Goal: Information Seeking & Learning: Learn about a topic

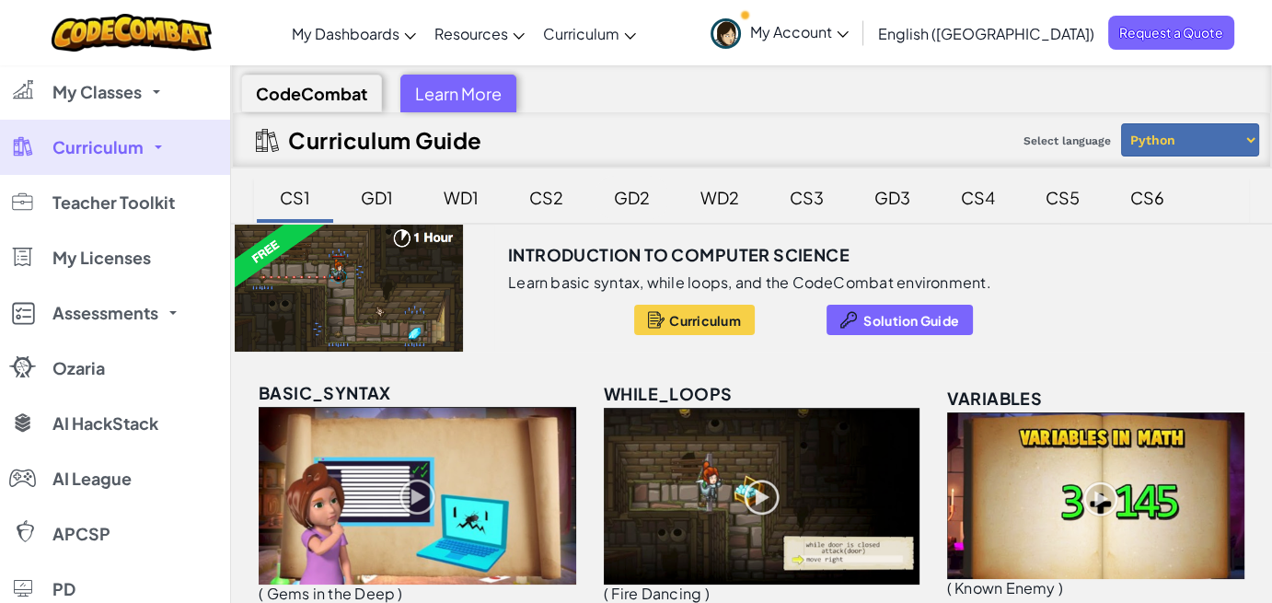
click at [629, 197] on div "GD2" at bounding box center [631, 197] width 73 height 43
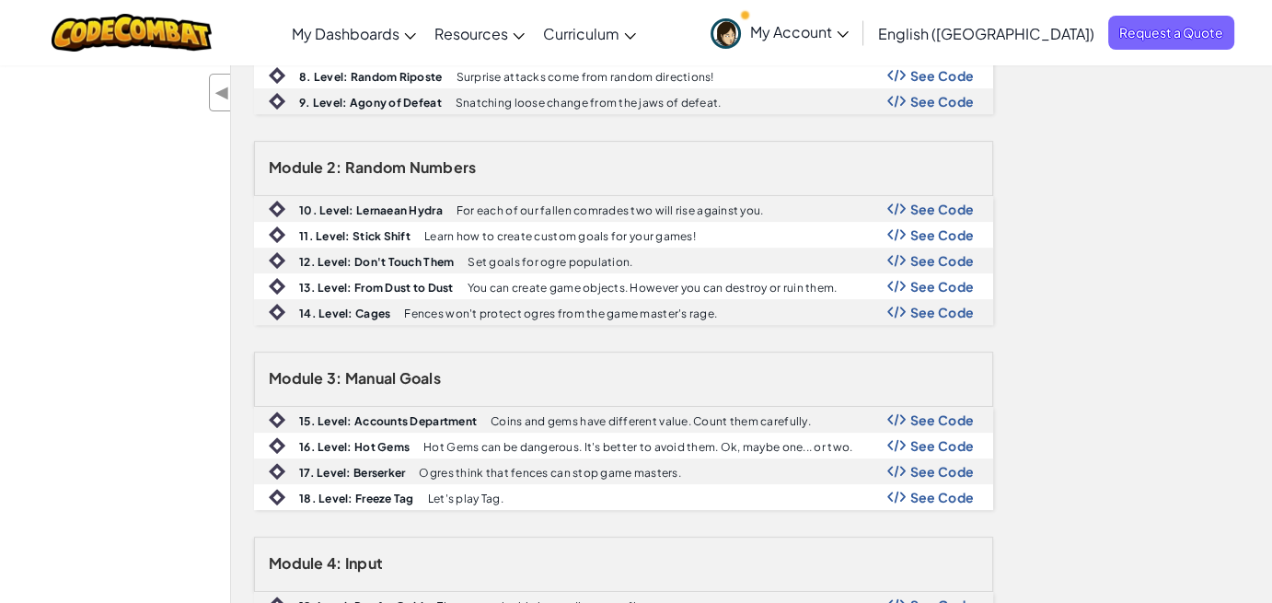
scroll to position [460, 0]
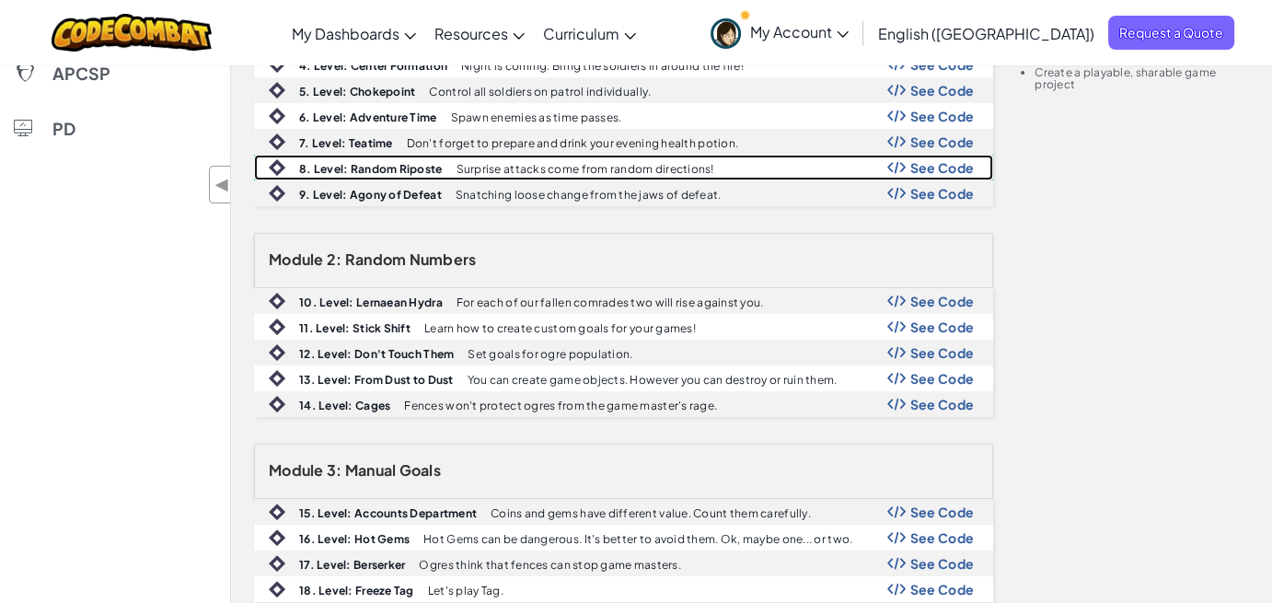
click at [370, 162] on b "8. Level: Random Riposte" at bounding box center [370, 169] width 143 height 14
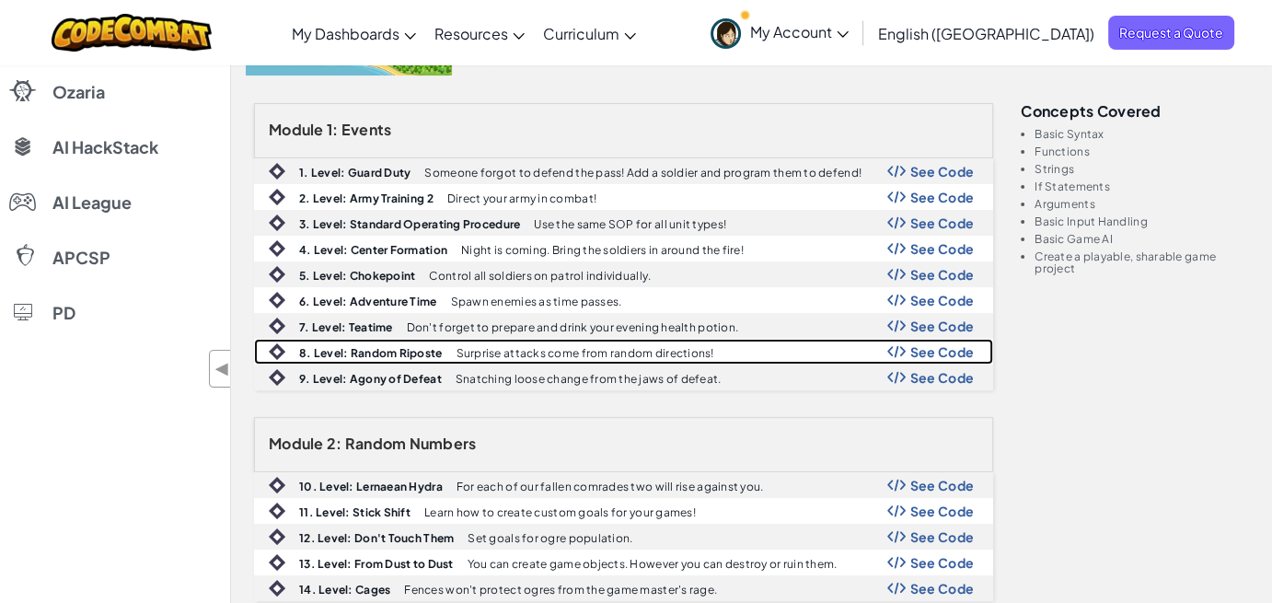
scroll to position [0, 0]
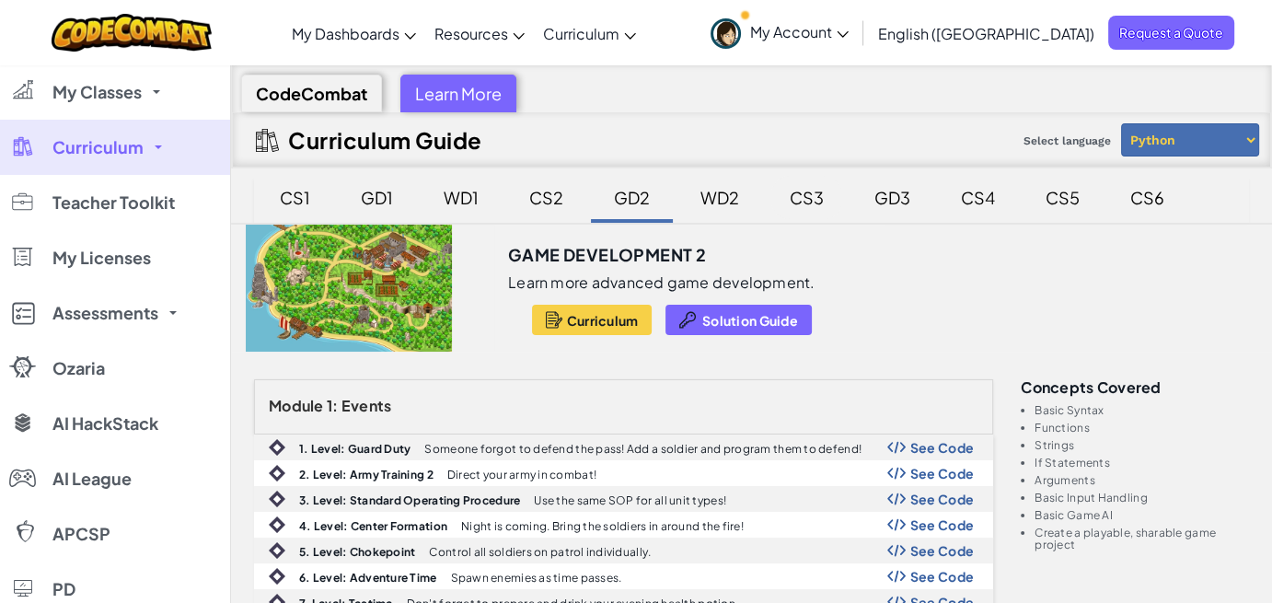
click at [800, 194] on div "CS3" at bounding box center [806, 197] width 71 height 43
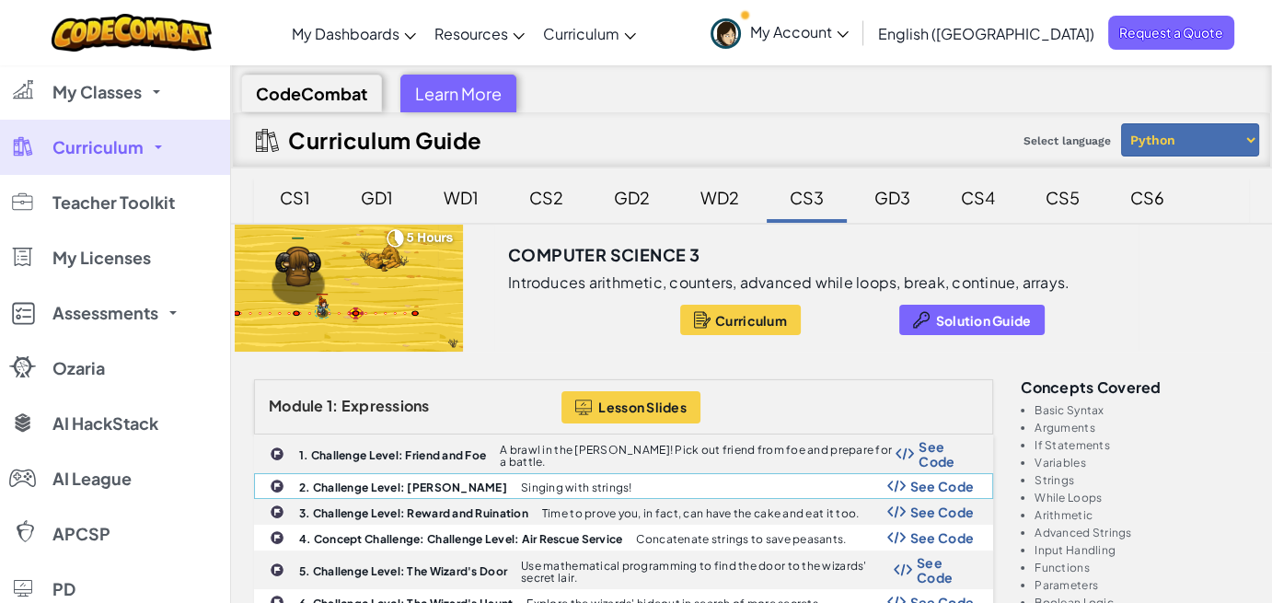
scroll to position [276, 0]
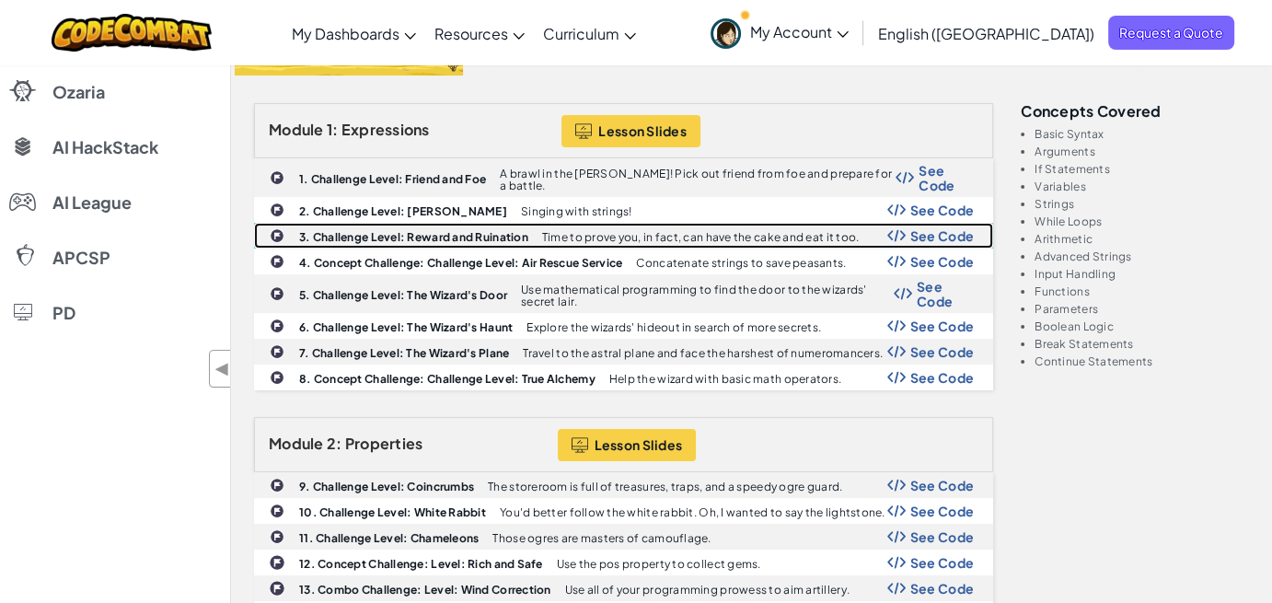
click at [358, 230] on b "3. Challenge Level: Reward and Ruination" at bounding box center [413, 237] width 229 height 14
